Goal: Transaction & Acquisition: Purchase product/service

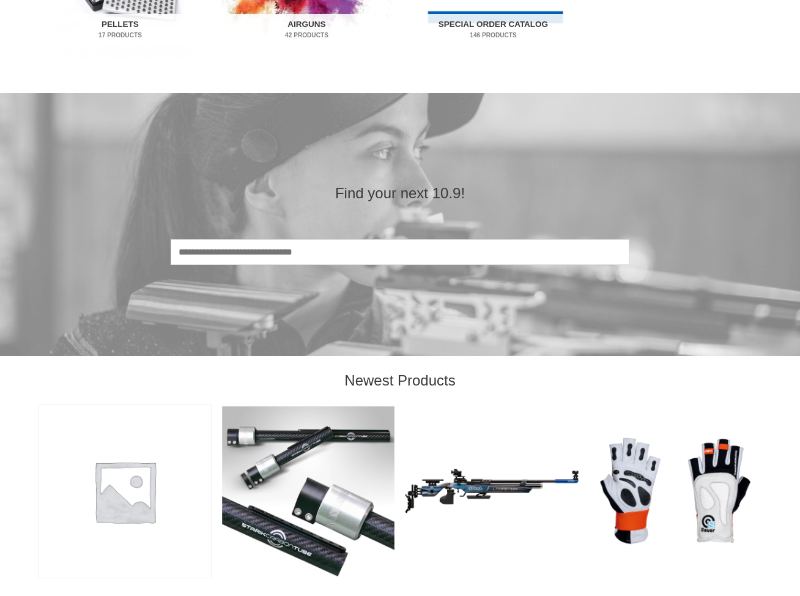
scroll to position [979, 0]
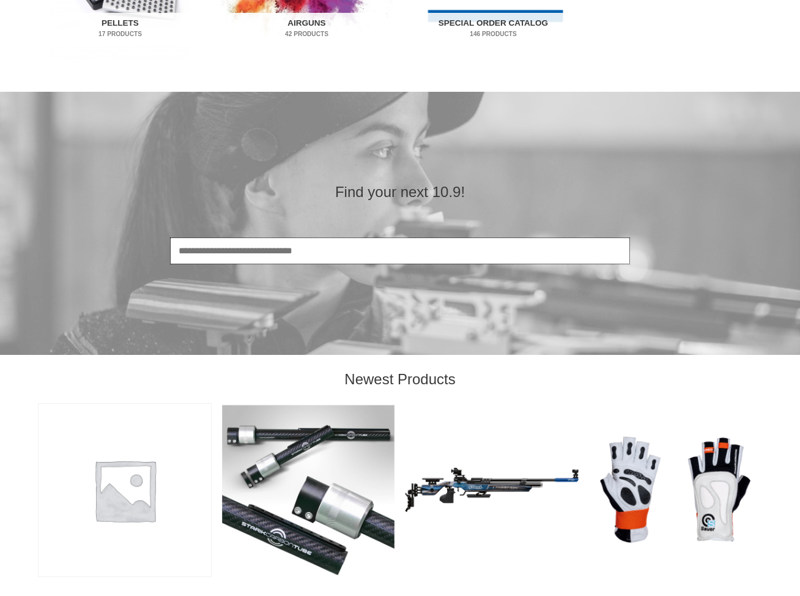
click at [226, 246] on input "Search" at bounding box center [400, 251] width 459 height 26
type input "**********"
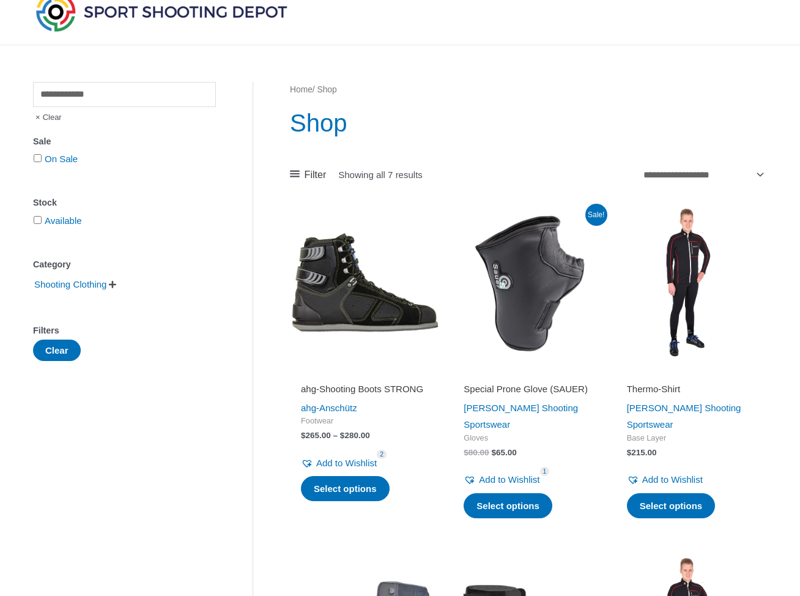
scroll to position [50, 0]
